Goal: Information Seeking & Learning: Learn about a topic

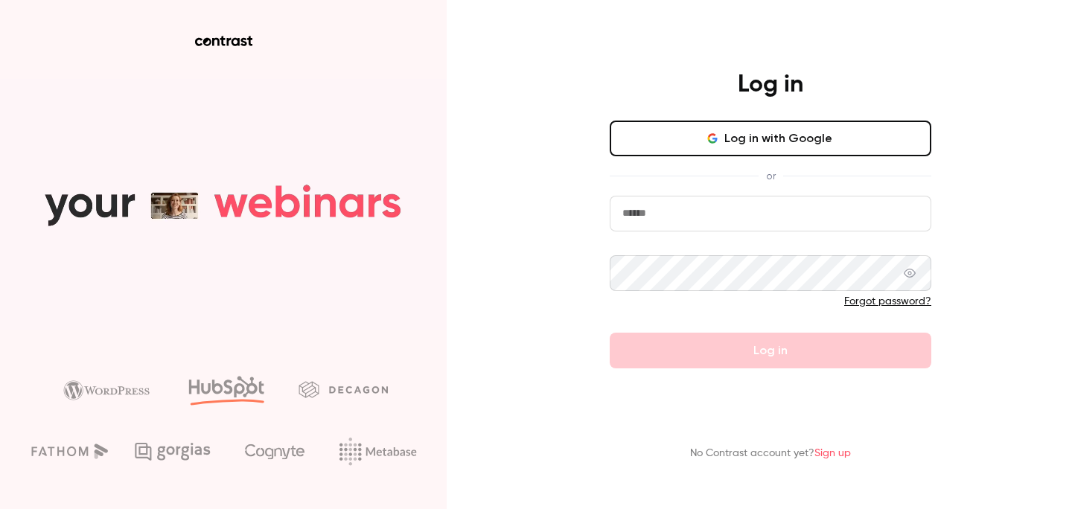
click at [714, 207] on input "email" at bounding box center [771, 214] width 322 height 36
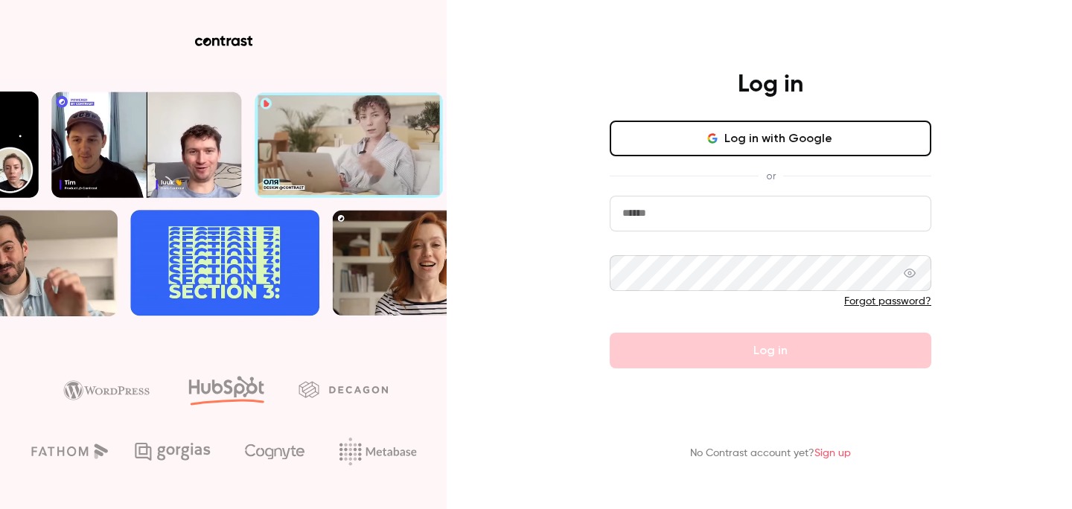
click at [793, 132] on button "Log in with Google" at bounding box center [771, 139] width 322 height 36
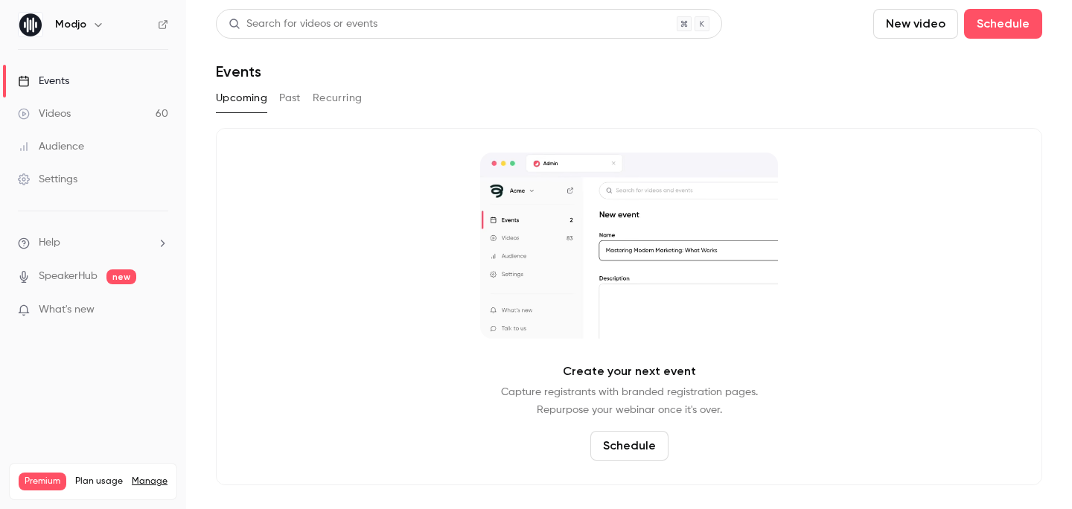
click at [295, 95] on button "Past" at bounding box center [290, 98] width 22 height 24
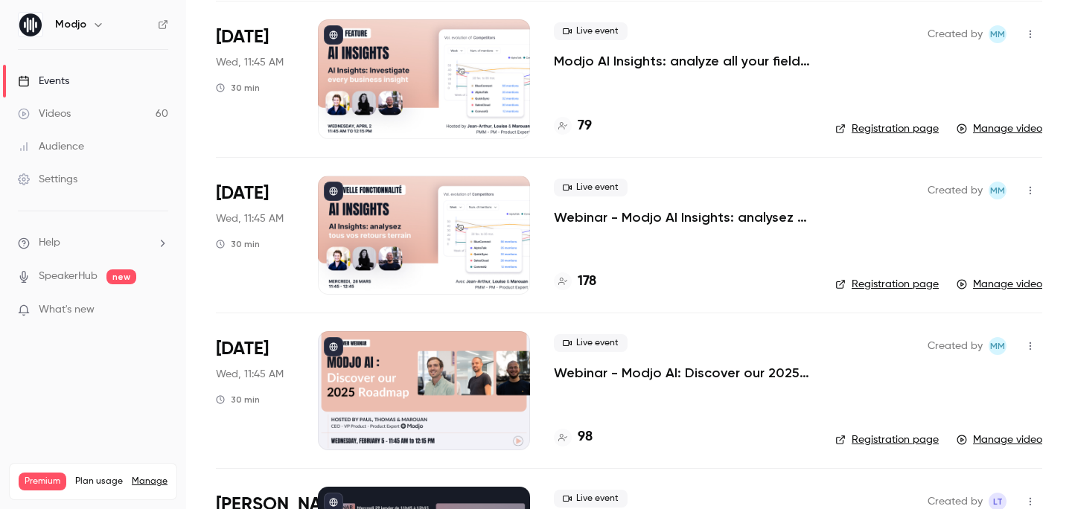
scroll to position [735, 0]
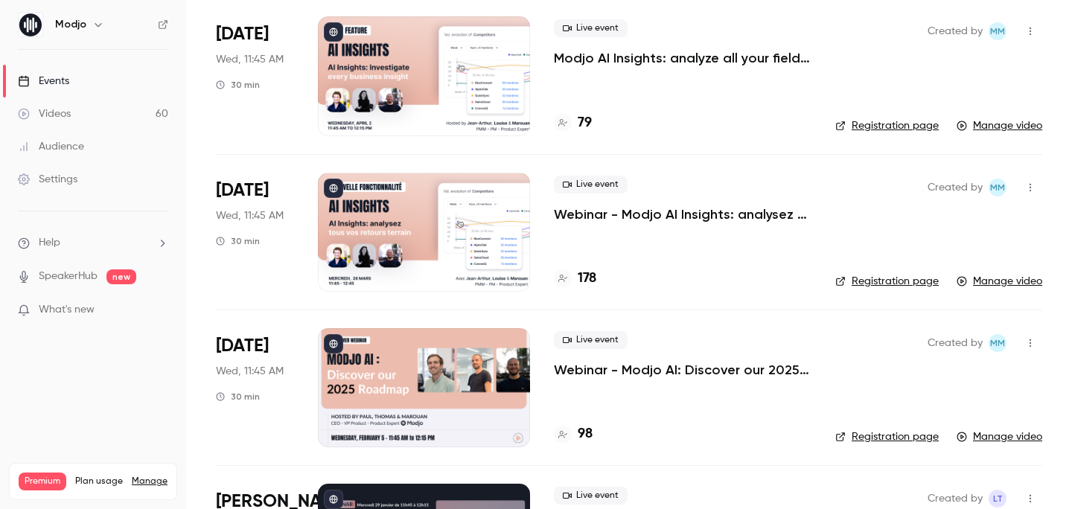
click at [709, 212] on p "Webinar - Modjo AI Insights: analysez tous vos retours terrain" at bounding box center [683, 215] width 258 height 18
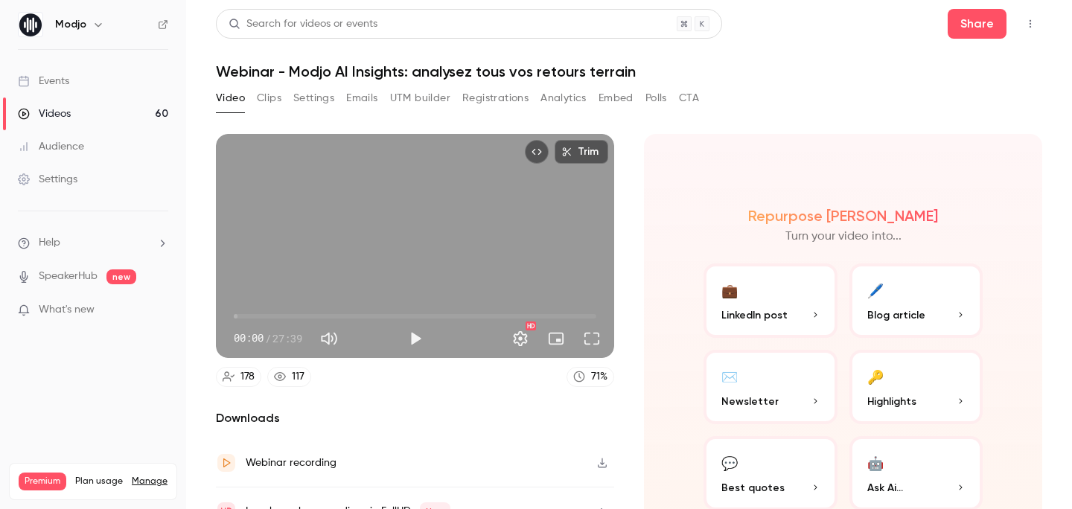
click at [265, 96] on button "Clips" at bounding box center [269, 98] width 25 height 24
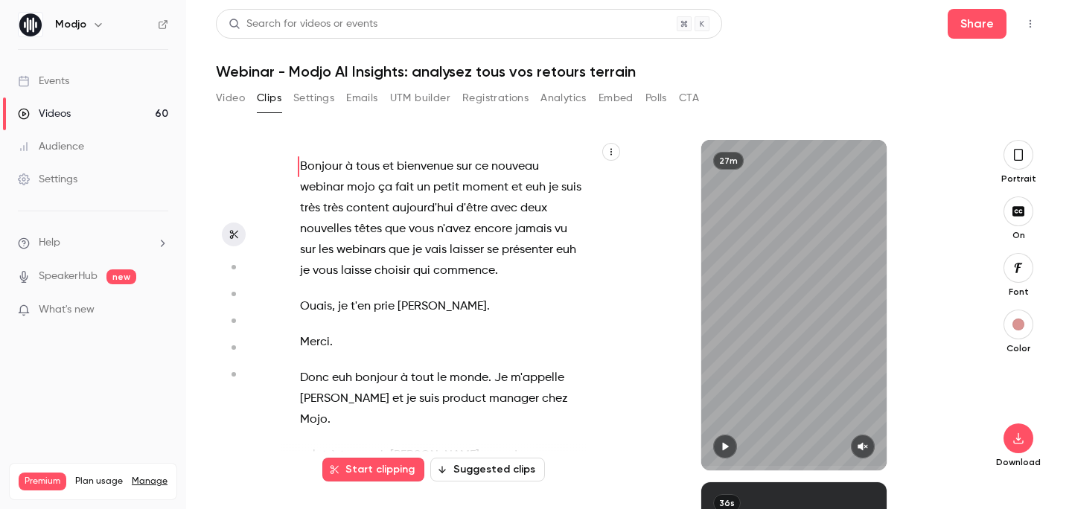
click at [486, 98] on button "Registrations" at bounding box center [496, 98] width 66 height 24
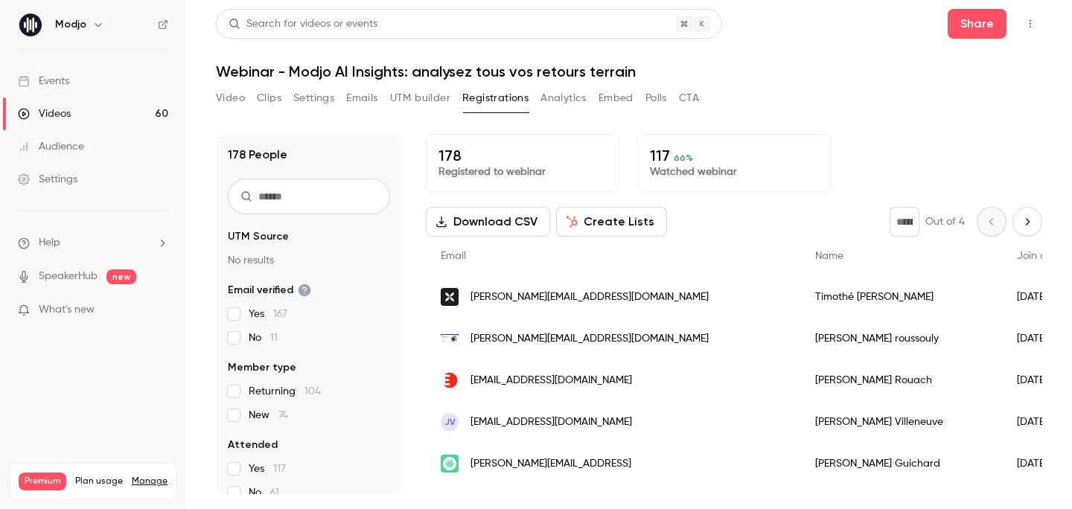
click at [329, 211] on input "text" at bounding box center [309, 197] width 162 height 36
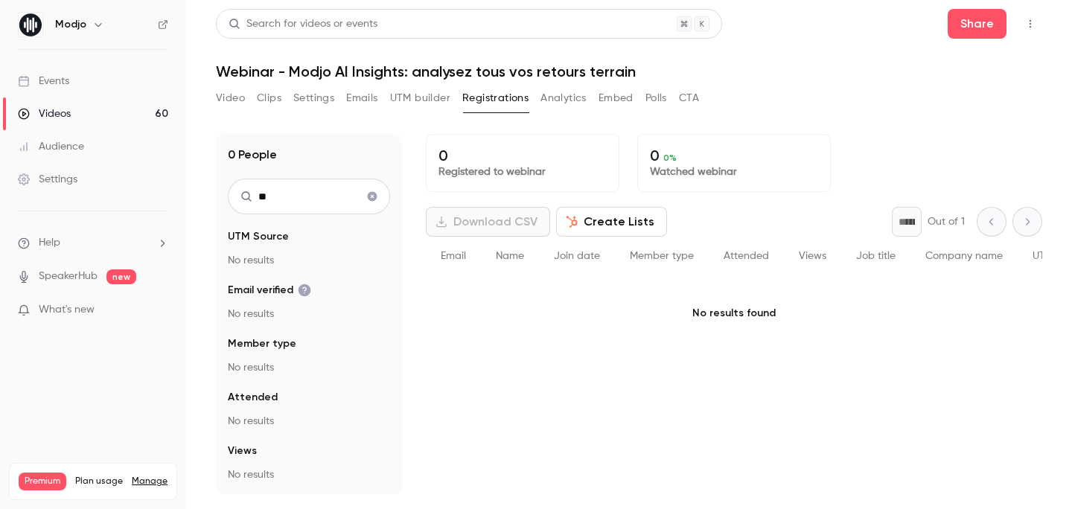
type input "*"
type input "******"
